Goal: Information Seeking & Learning: Learn about a topic

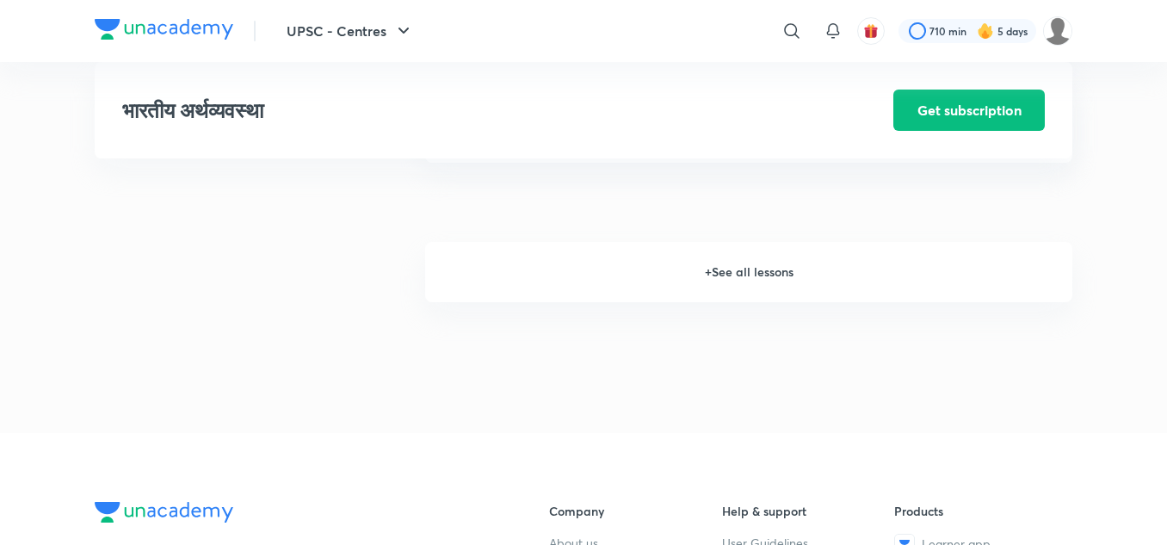
scroll to position [2335, 0]
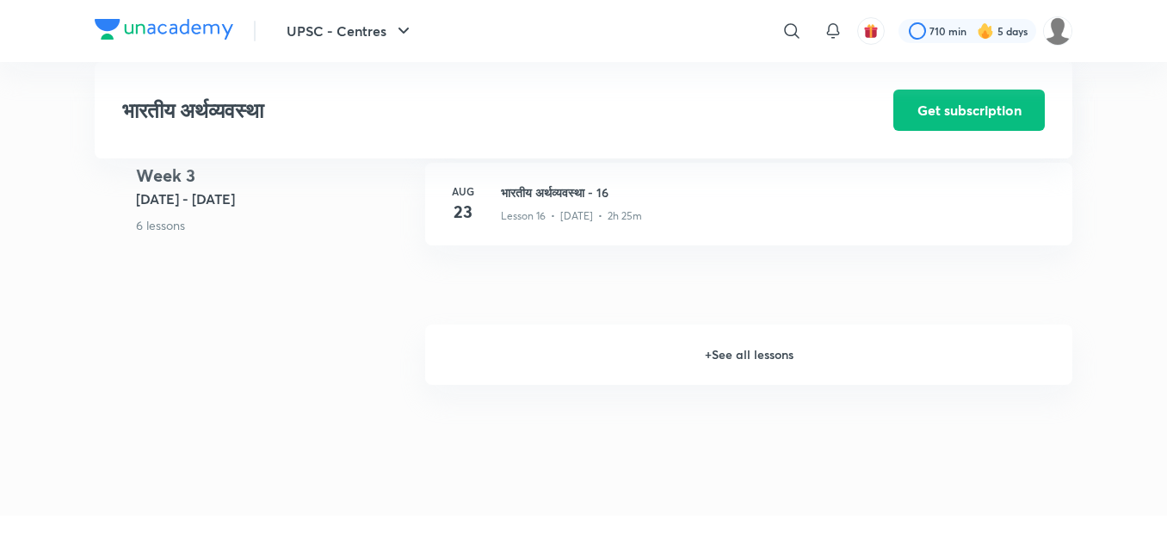
click at [713, 349] on h6 "+ See all lessons" at bounding box center [748, 354] width 647 height 60
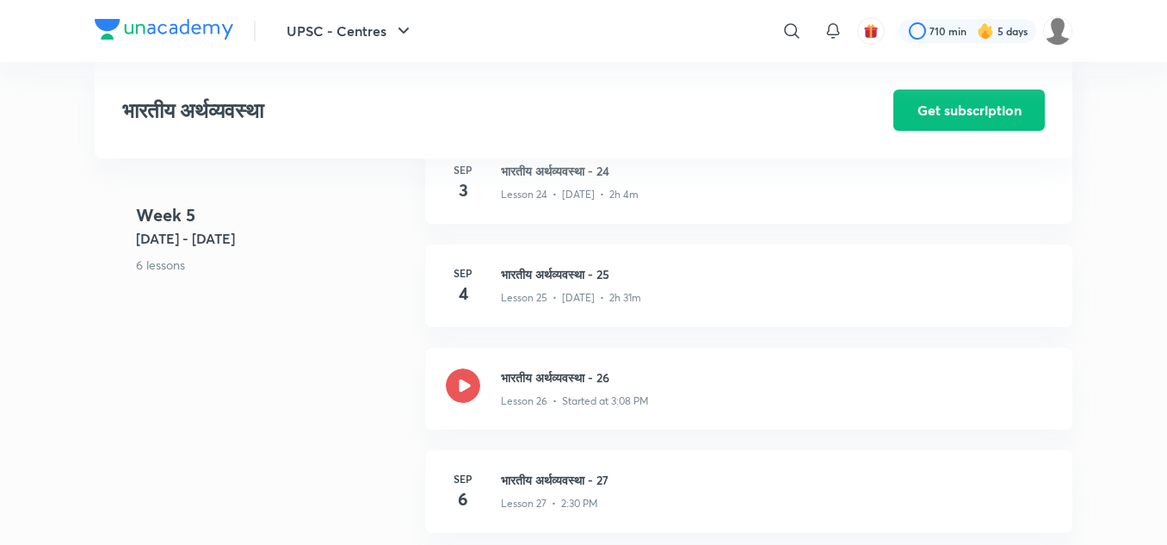
scroll to position [3367, 0]
click at [563, 376] on h3 "भारतीय अर्थव्यवस्था - 26" at bounding box center [776, 378] width 551 height 18
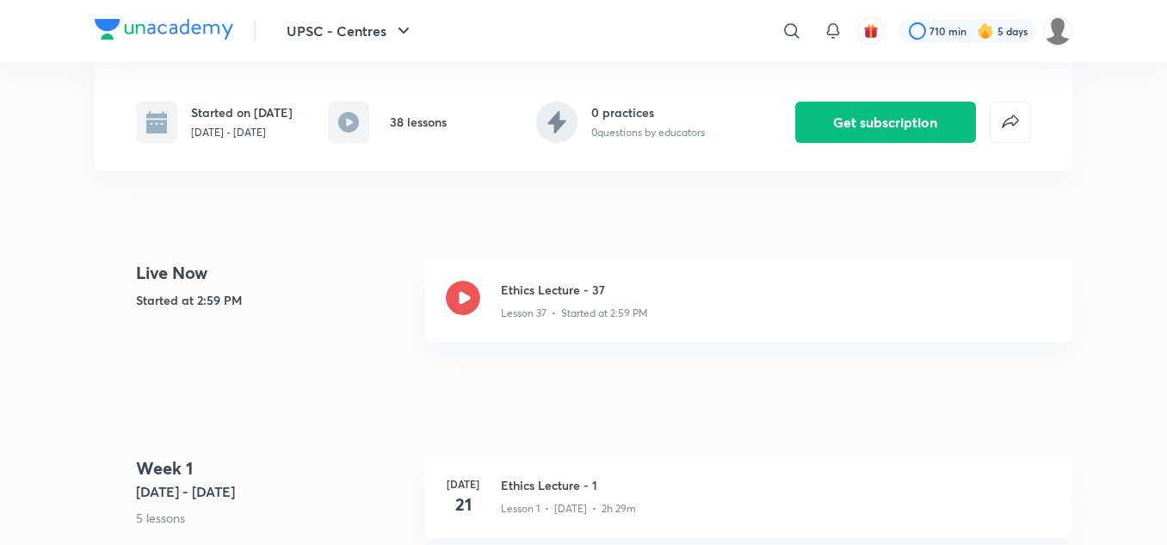
scroll to position [313, 0]
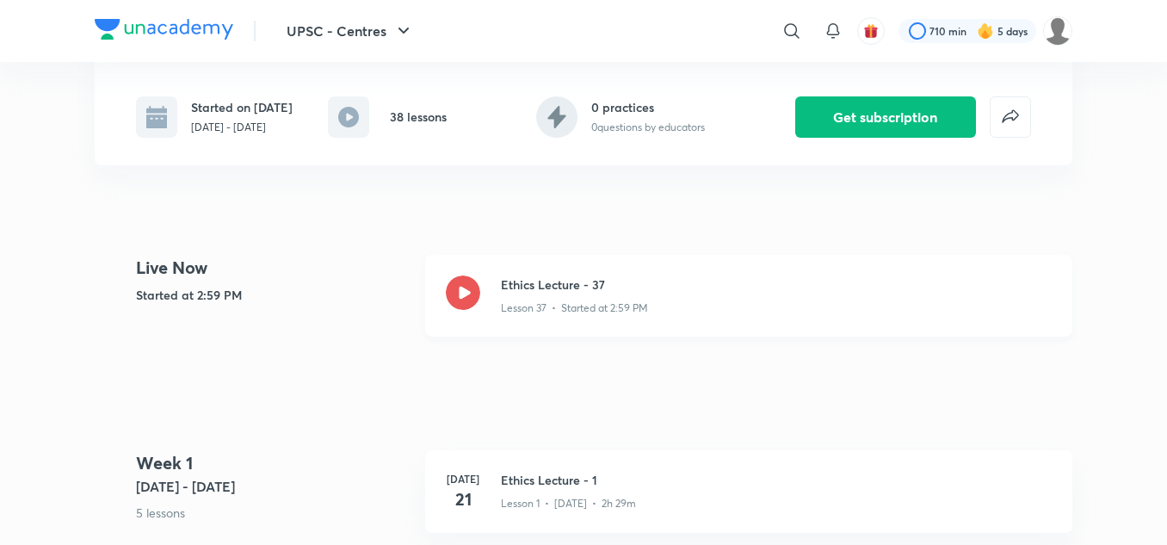
click at [564, 280] on h3 "Ethics Lecture - 37" at bounding box center [776, 284] width 551 height 18
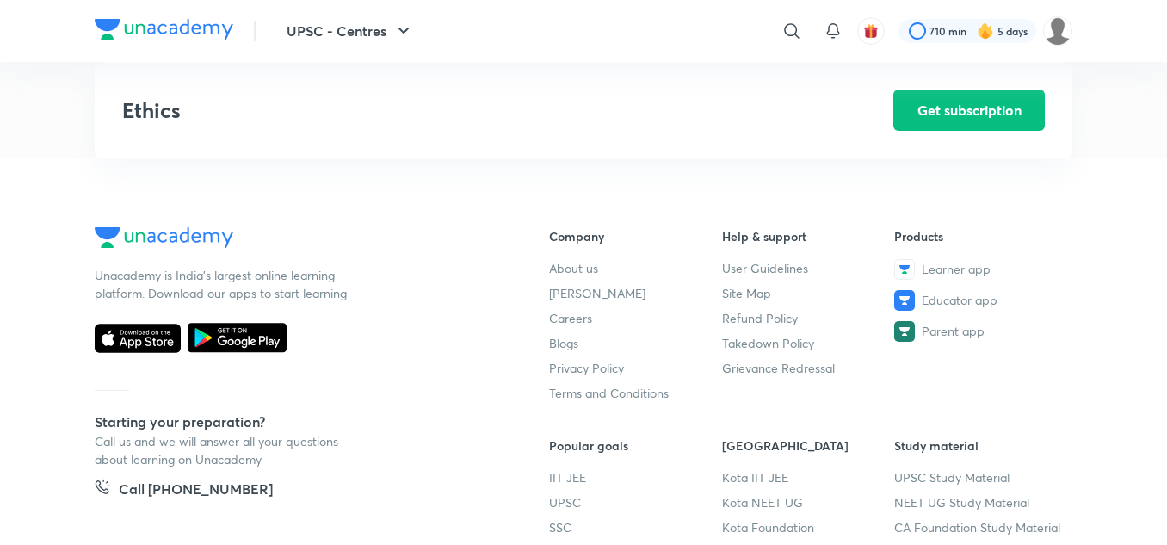
scroll to position [2879, 0]
